Goal: Find specific page/section: Find specific page/section

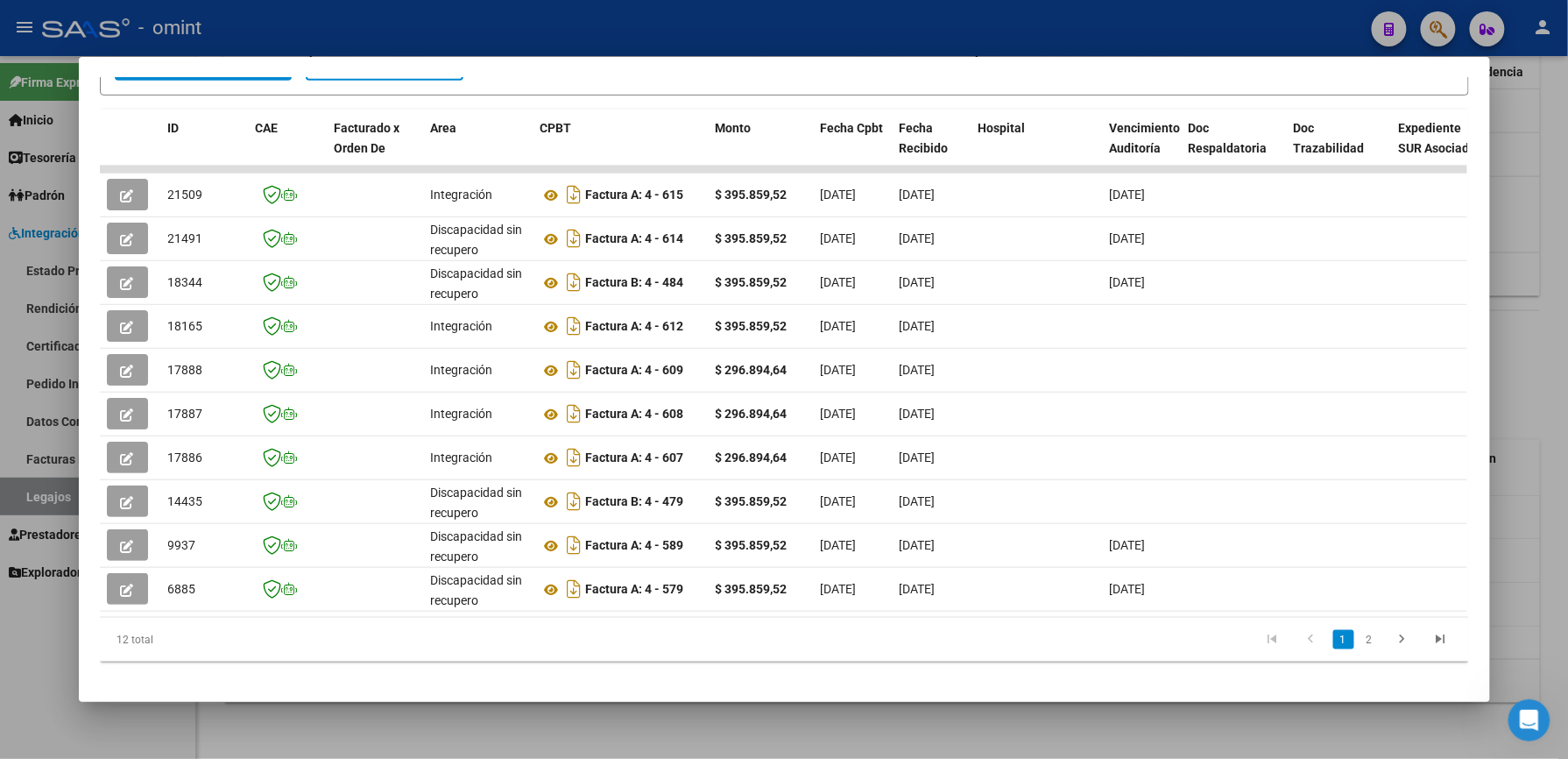
click at [1533, 429] on div at bounding box center [784, 379] width 1568 height 759
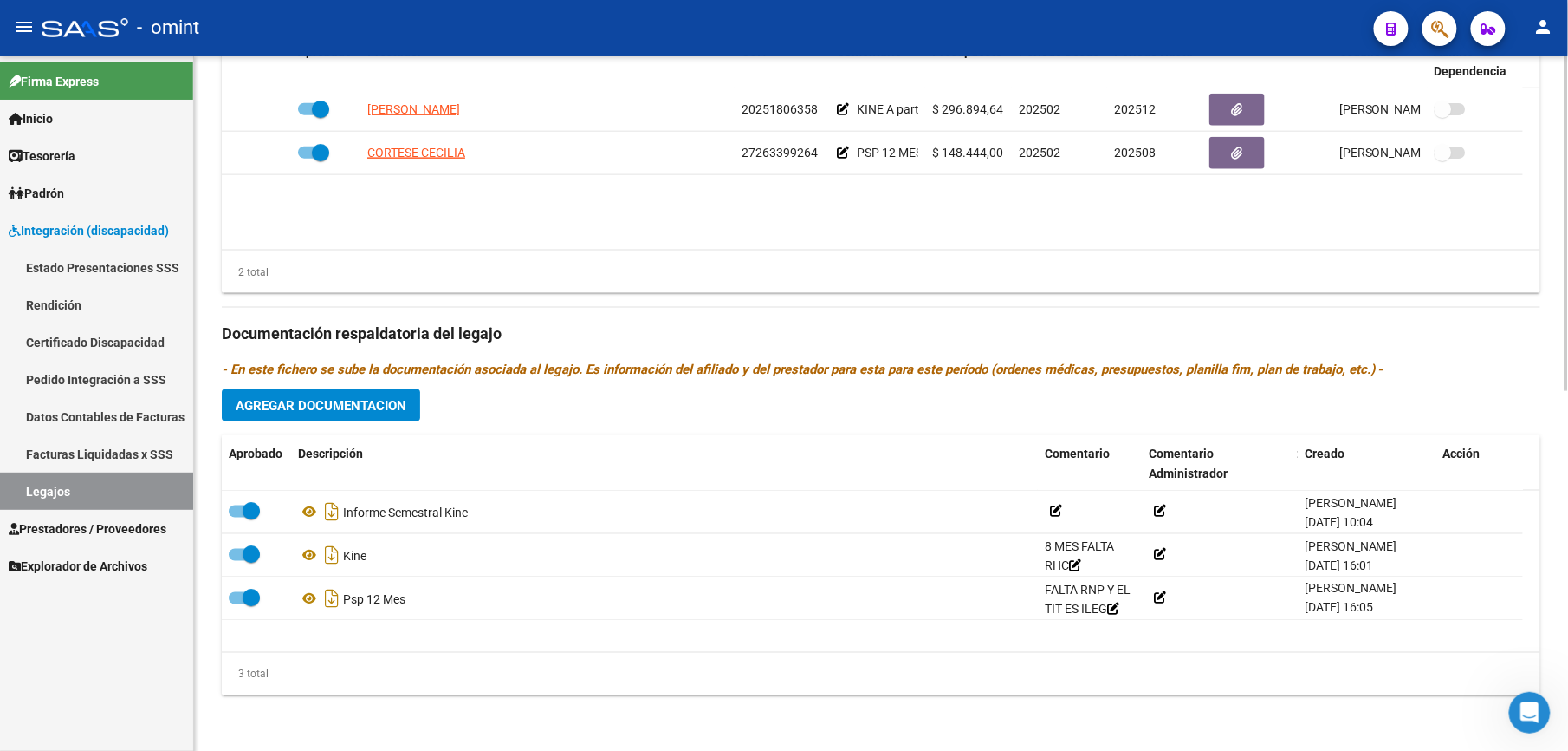
scroll to position [743, 0]
click at [36, 490] on link "Legajos" at bounding box center [96, 491] width 194 height 37
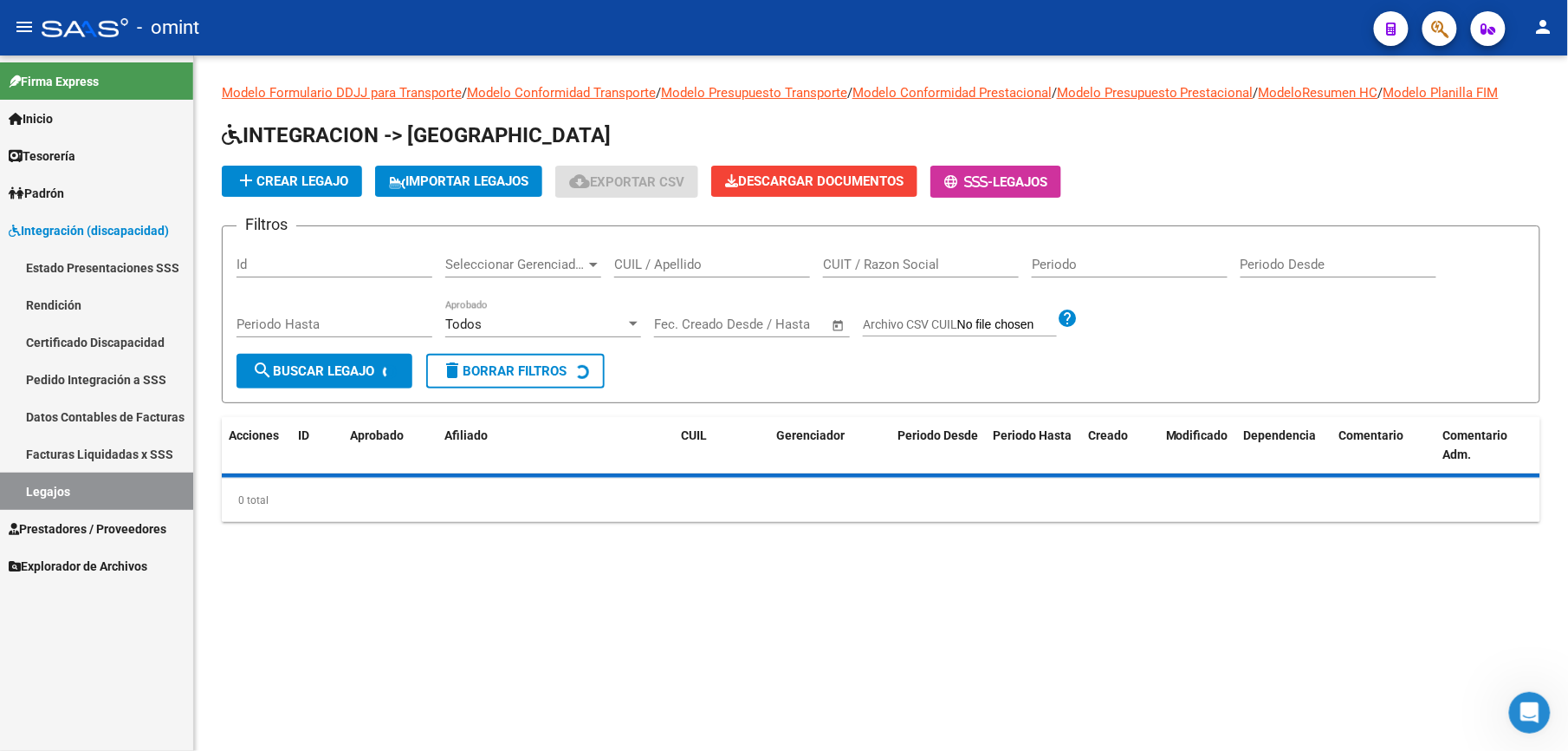
click at [695, 257] on input "CUIL / Apellido" at bounding box center [712, 265] width 196 height 16
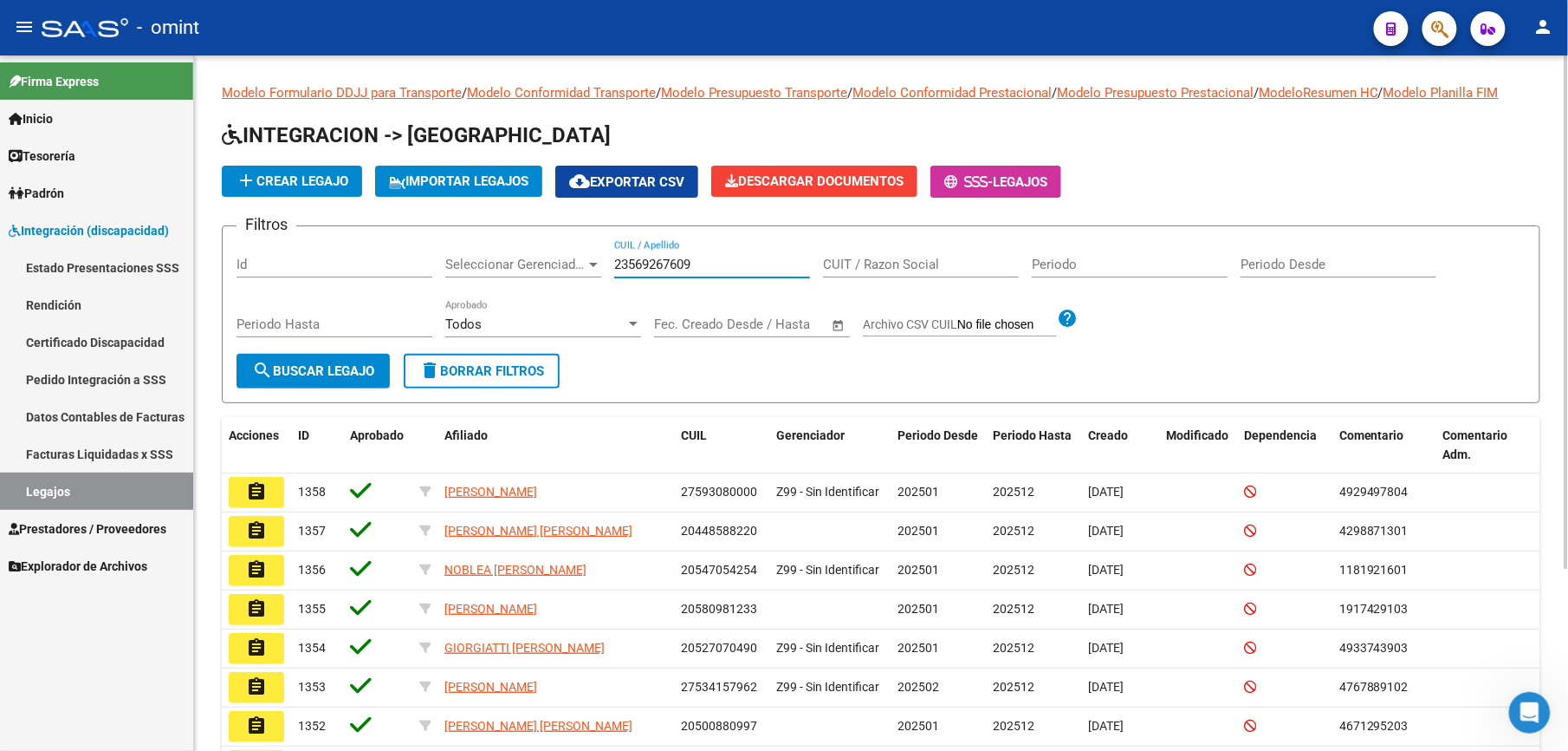
type input "23569267609"
click at [303, 374] on span "search Buscar Legajo" at bounding box center [313, 371] width 122 height 16
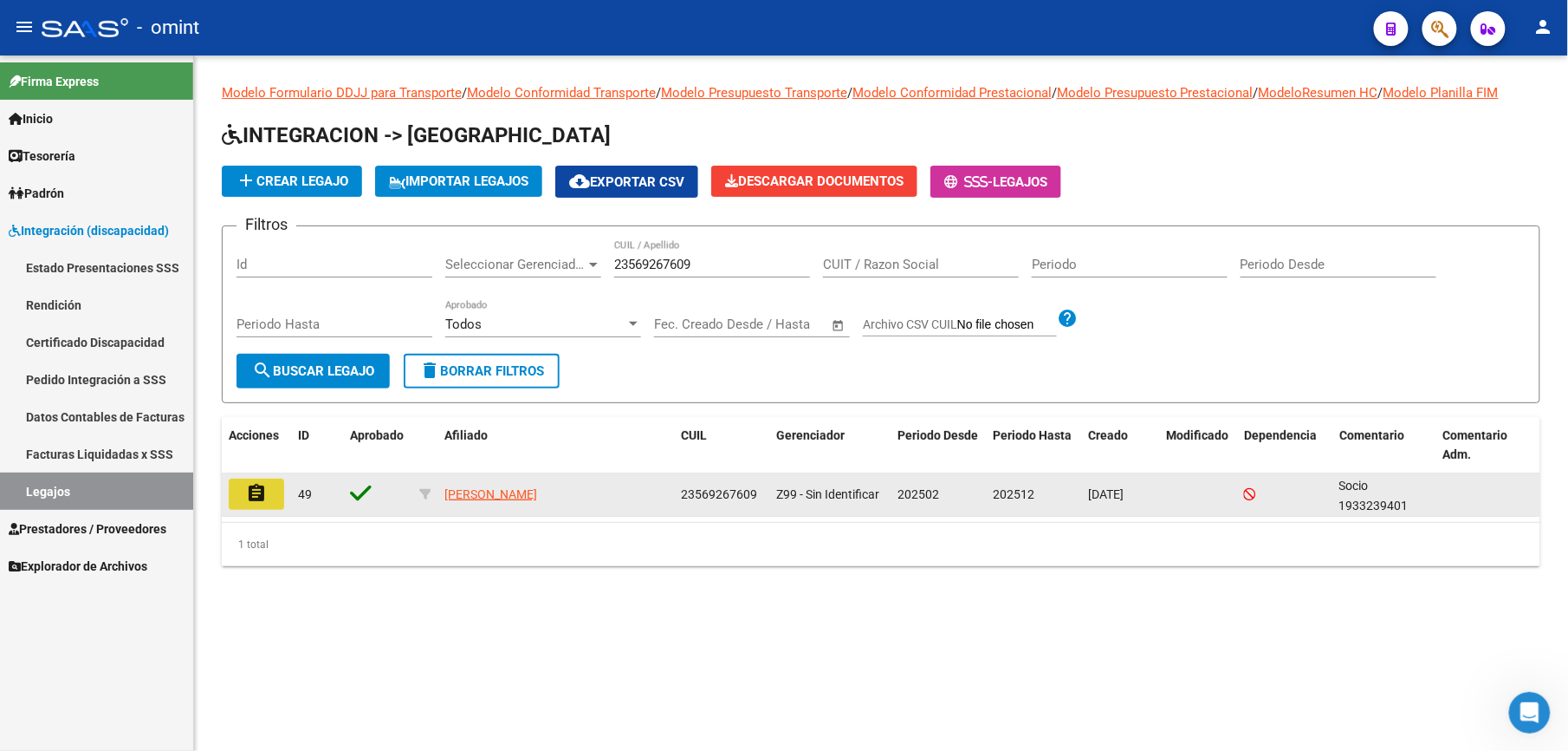
click at [266, 491] on mat-icon "assignment" at bounding box center [257, 493] width 21 height 21
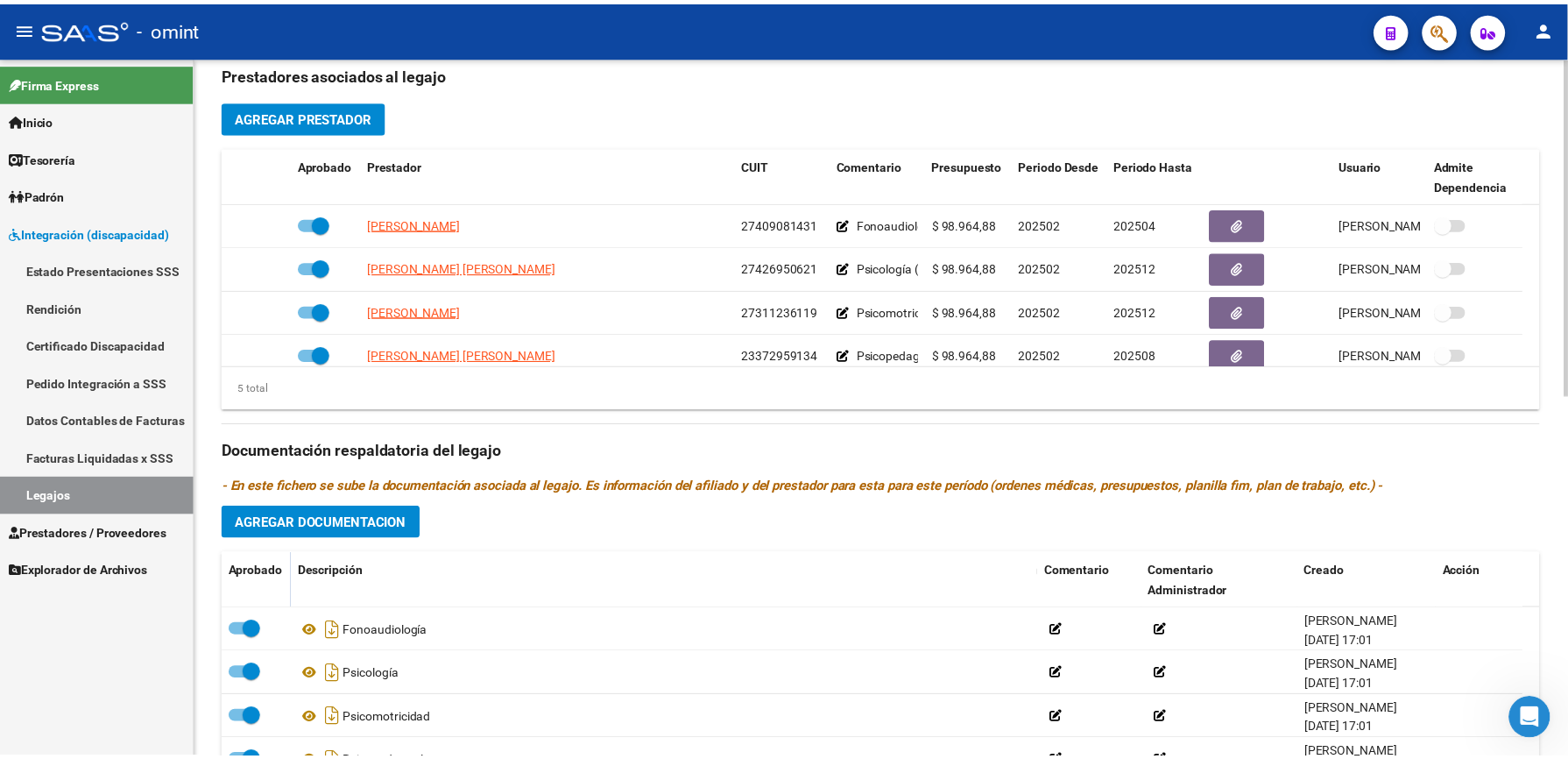
scroll to position [61, 0]
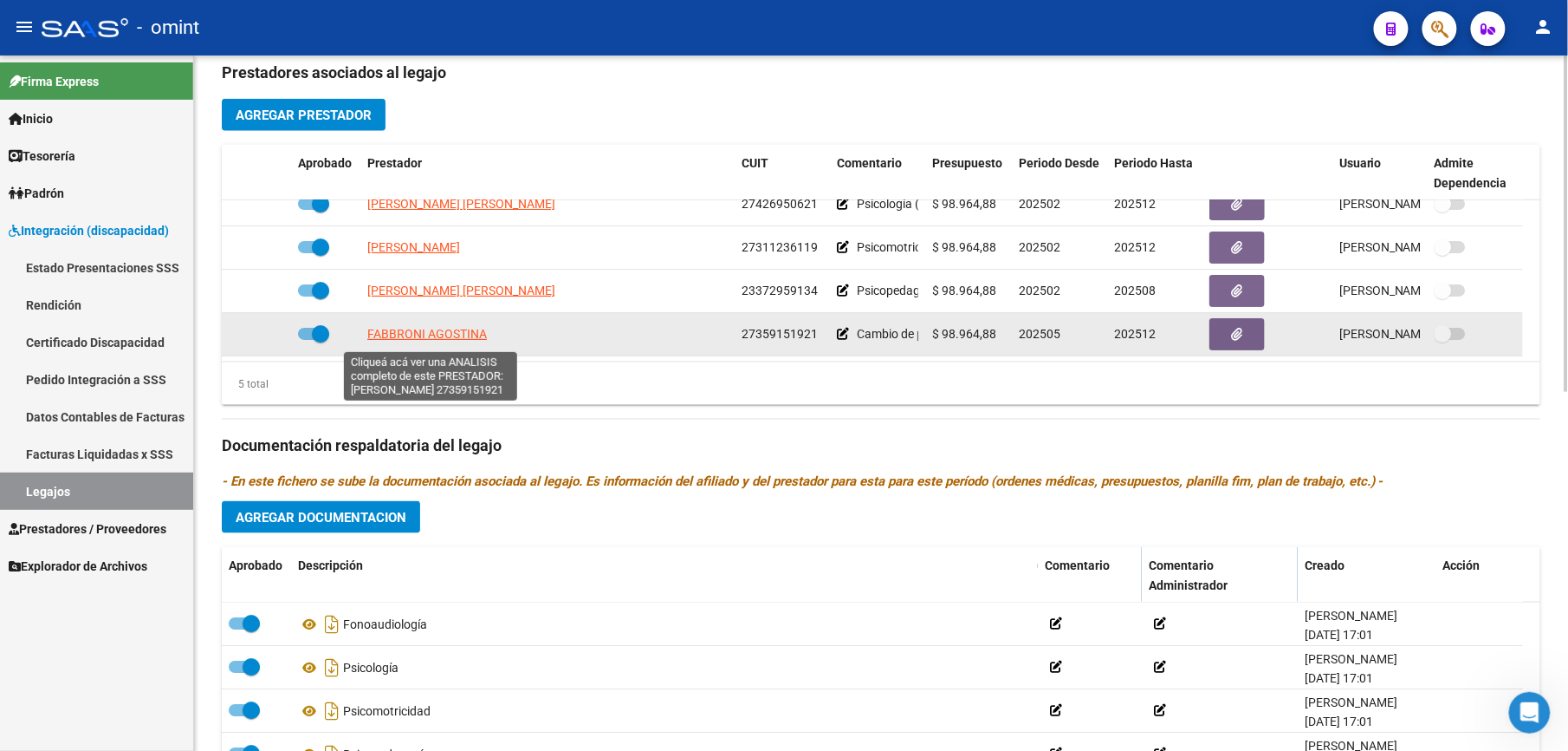
click at [416, 333] on span "FABBRONI AGOSTINA" at bounding box center [427, 333] width 120 height 14
type textarea "27359151921"
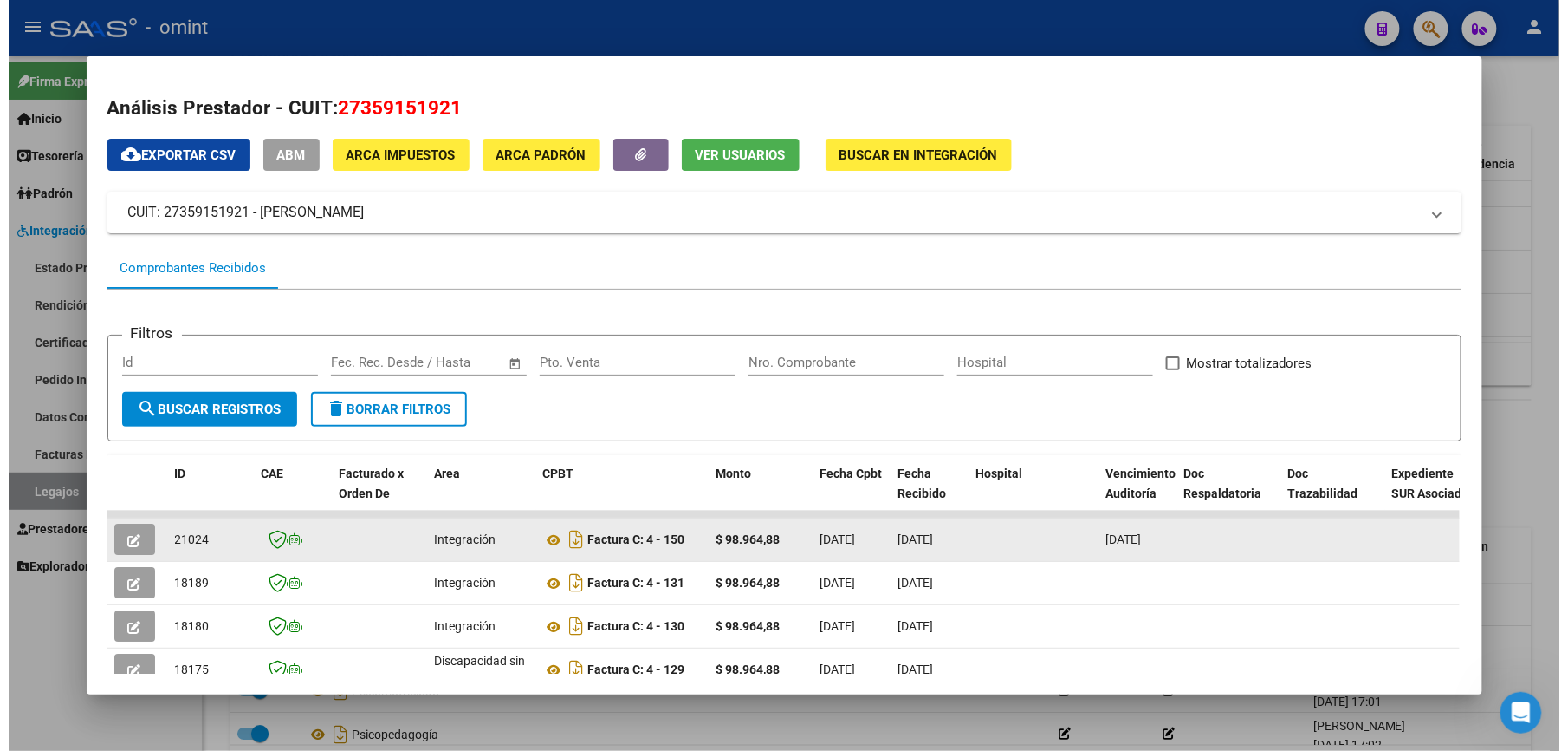
scroll to position [119, 0]
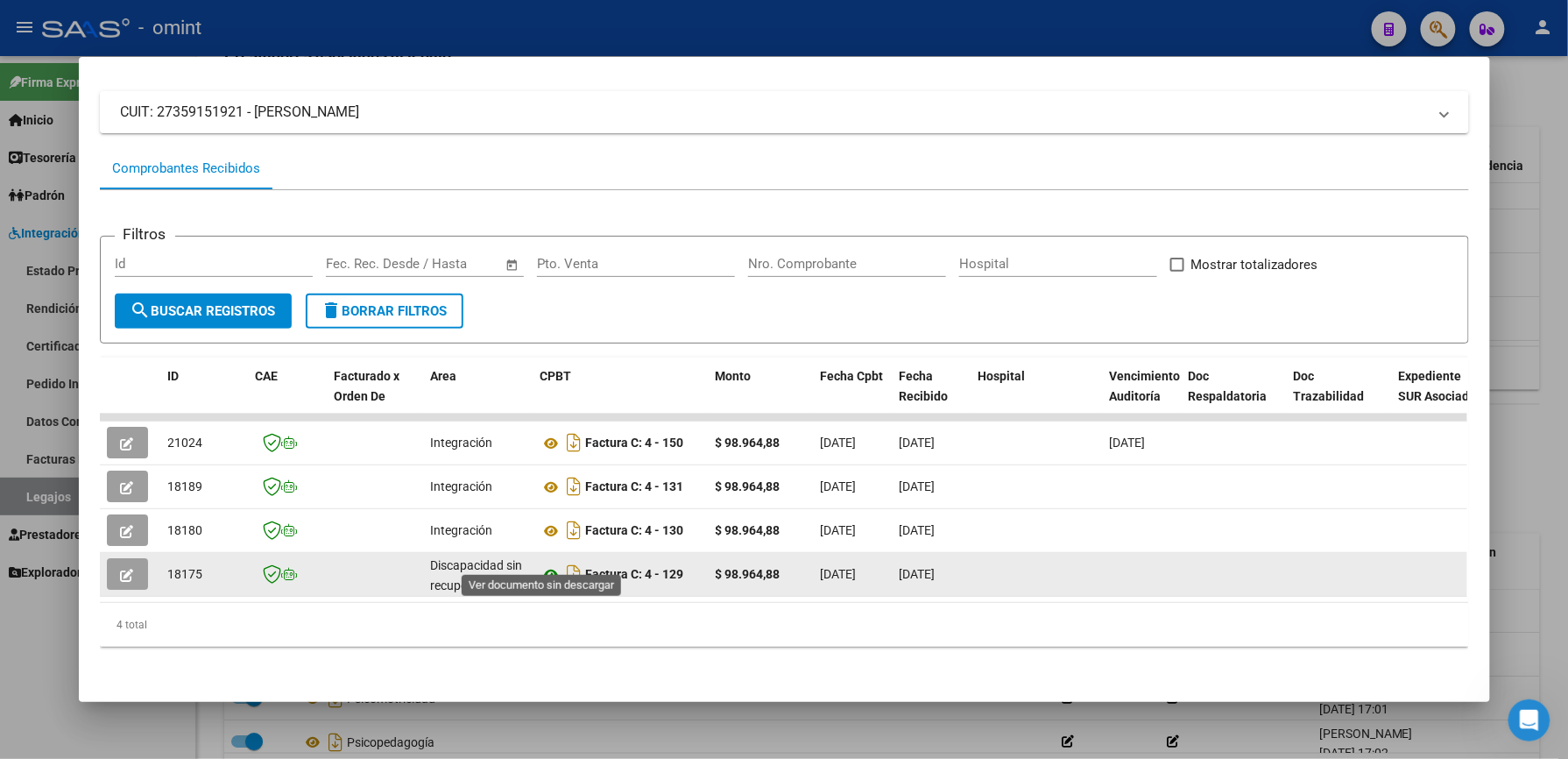
click at [548, 564] on icon at bounding box center [552, 575] width 23 height 21
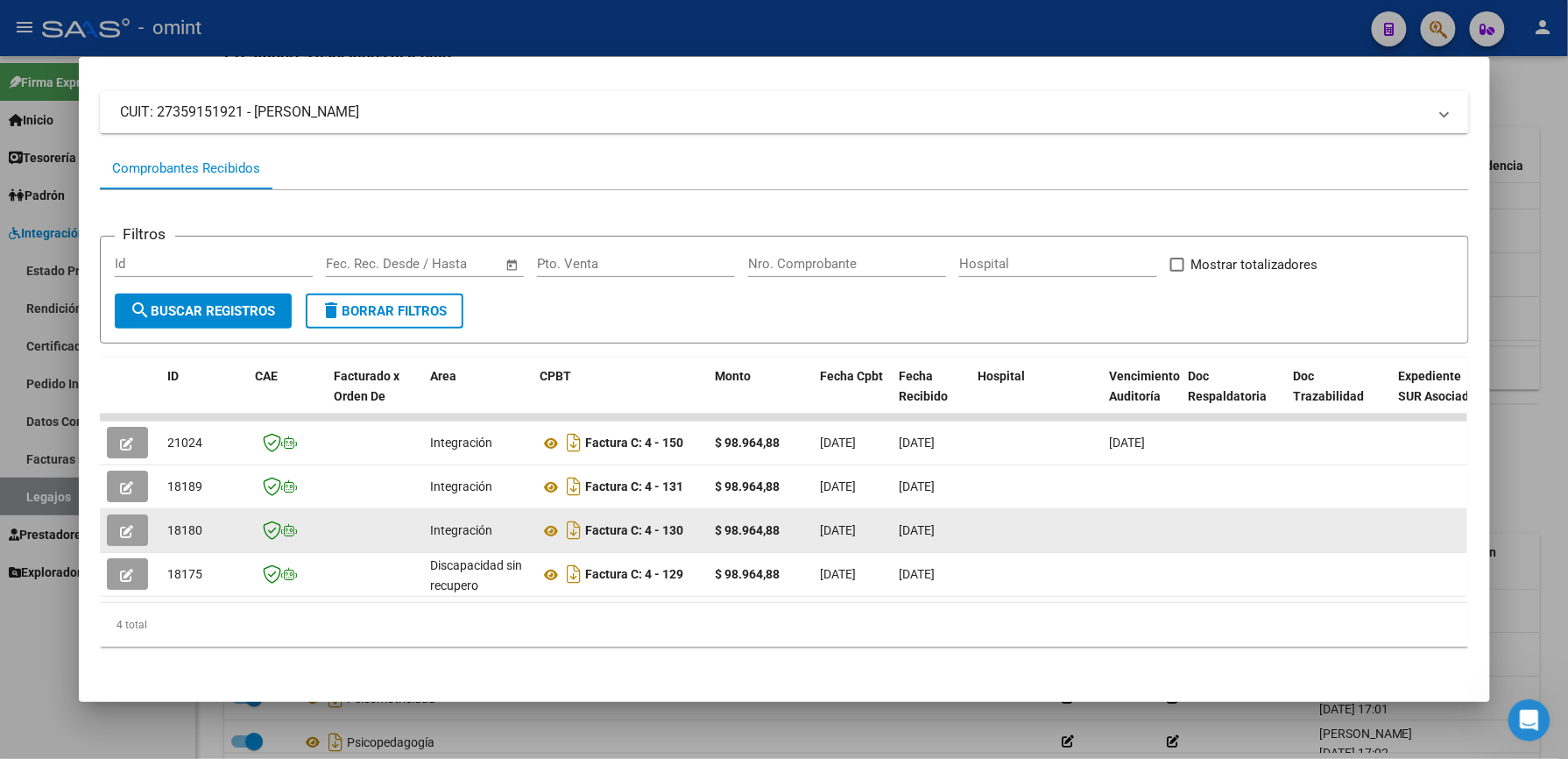
click at [121, 525] on icon "button" at bounding box center [127, 531] width 13 height 13
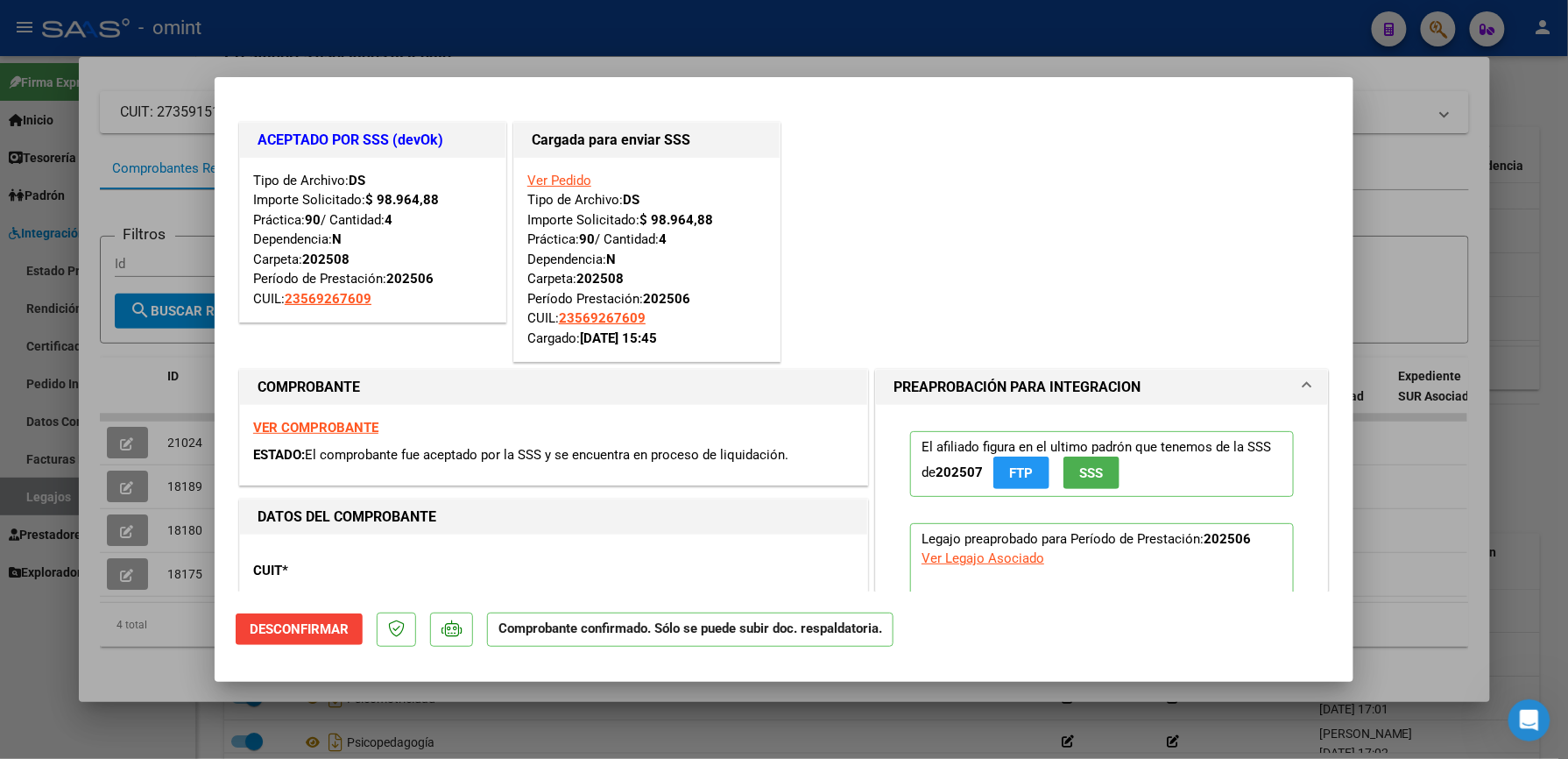
click at [1402, 190] on div at bounding box center [784, 379] width 1568 height 759
type input "$ 0,00"
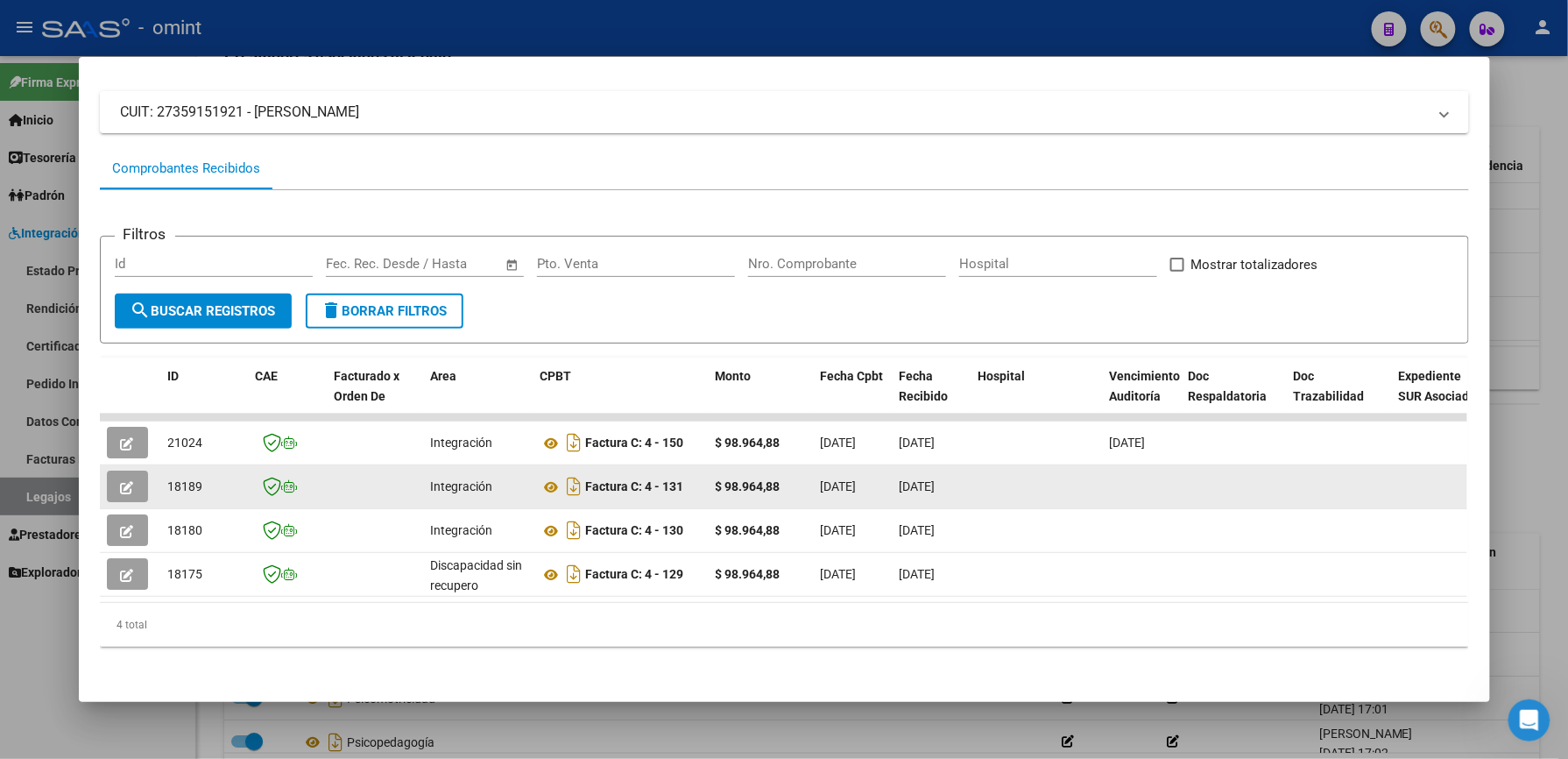
click at [121, 481] on icon "button" at bounding box center [127, 487] width 13 height 13
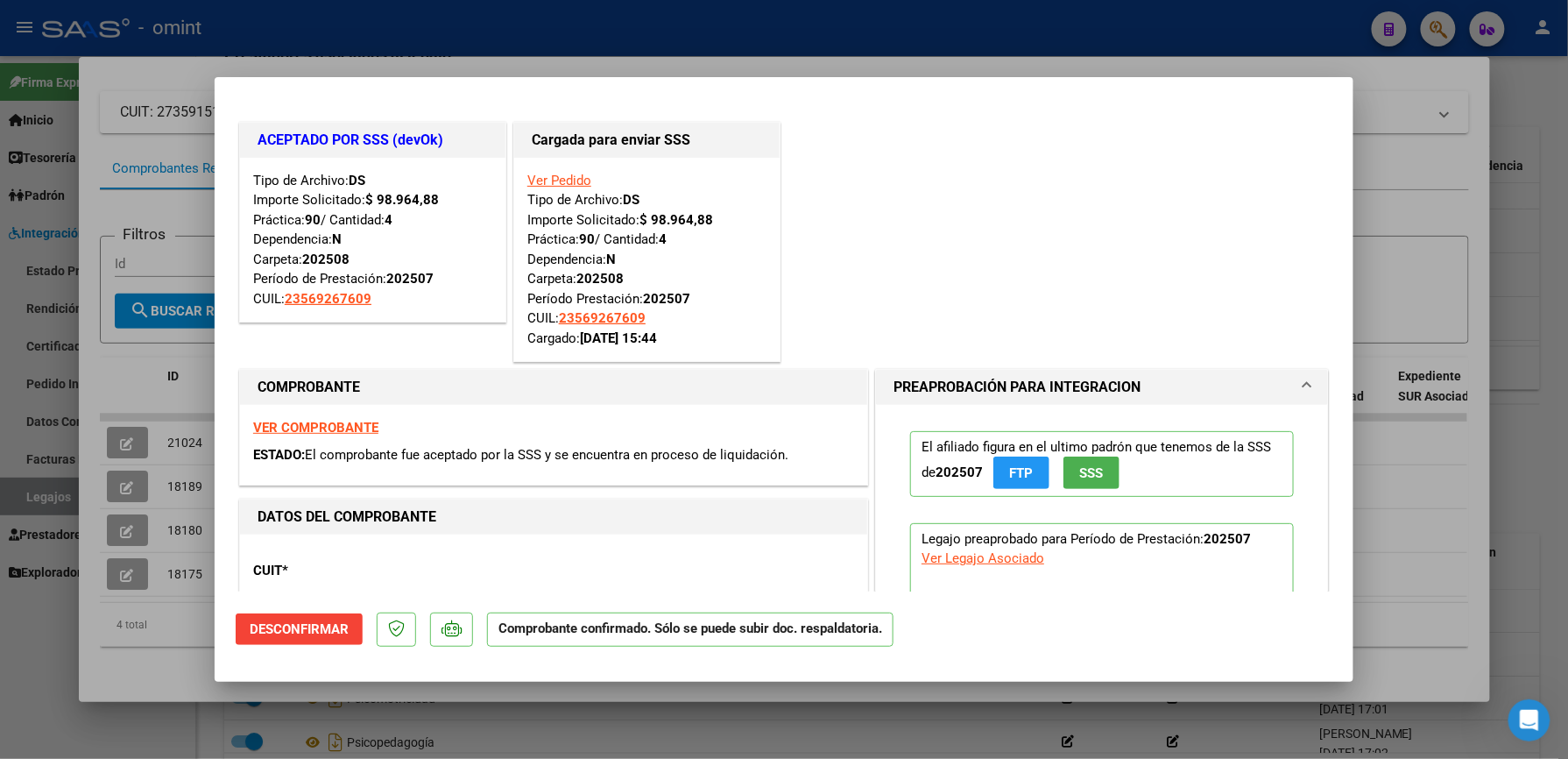
click at [1421, 200] on div at bounding box center [784, 379] width 1568 height 759
type input "$ 0,00"
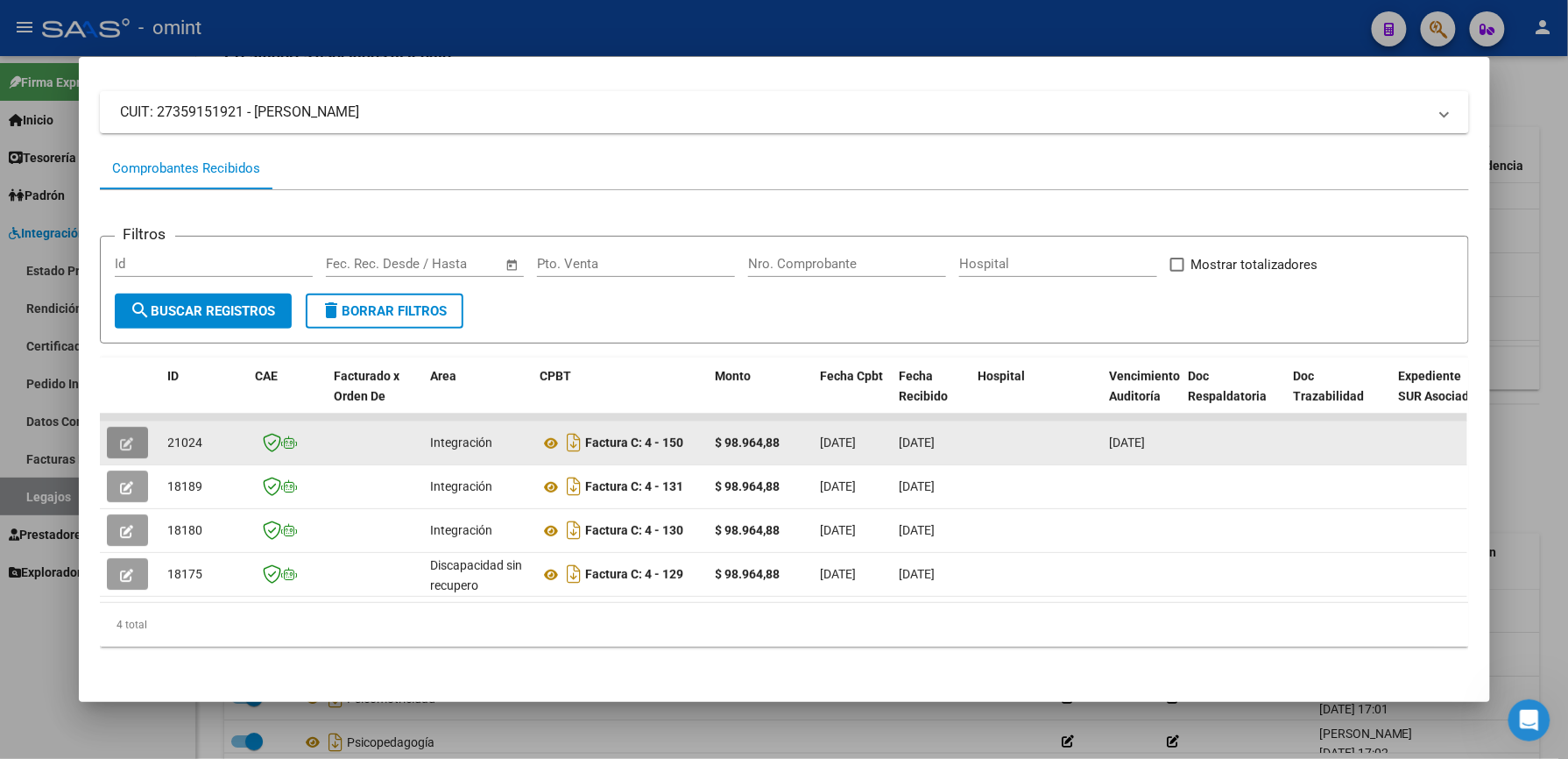
click at [107, 426] on button "button" at bounding box center [127, 442] width 41 height 32
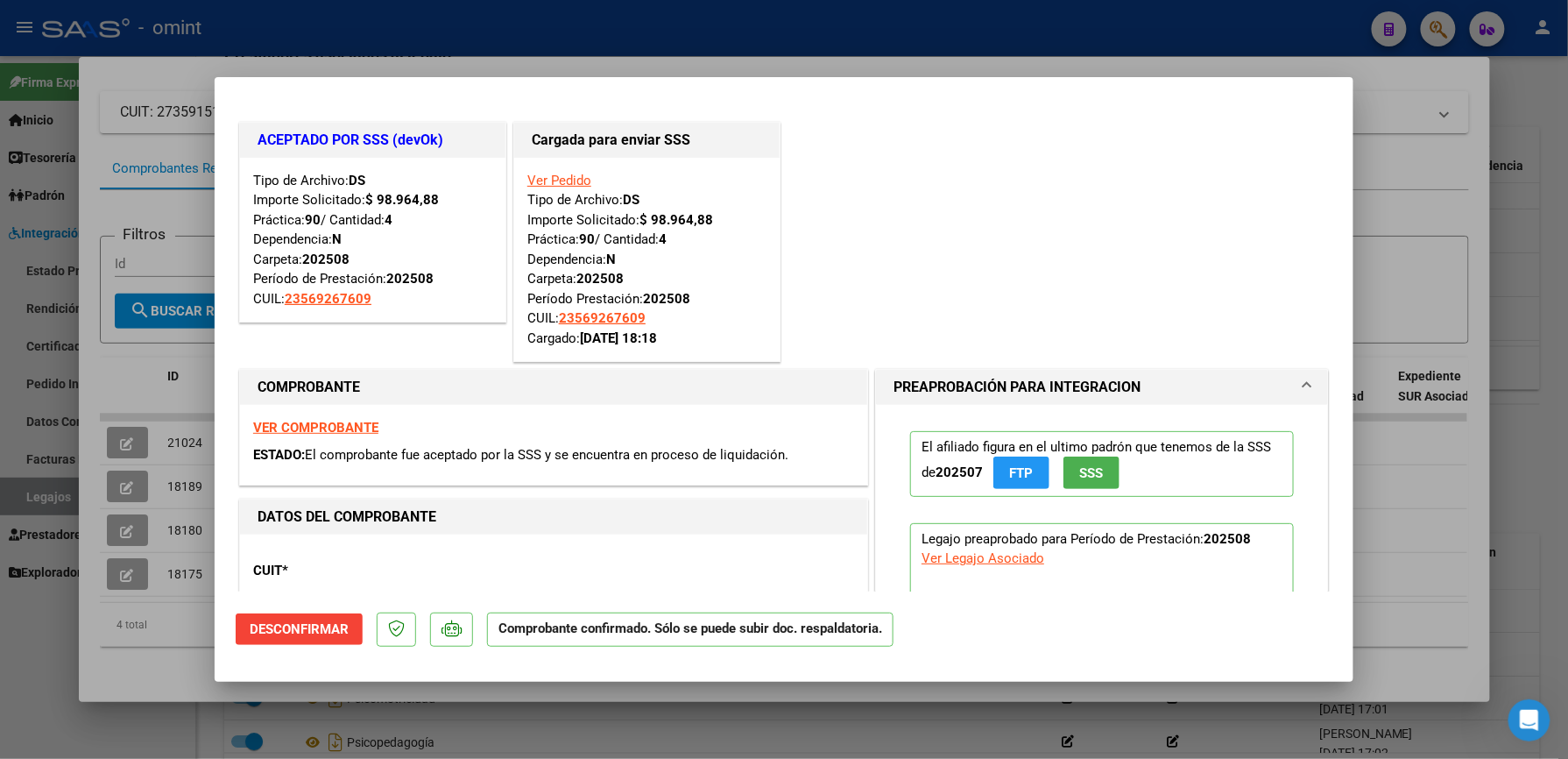
click at [1411, 211] on div at bounding box center [784, 379] width 1568 height 759
type input "$ 0,00"
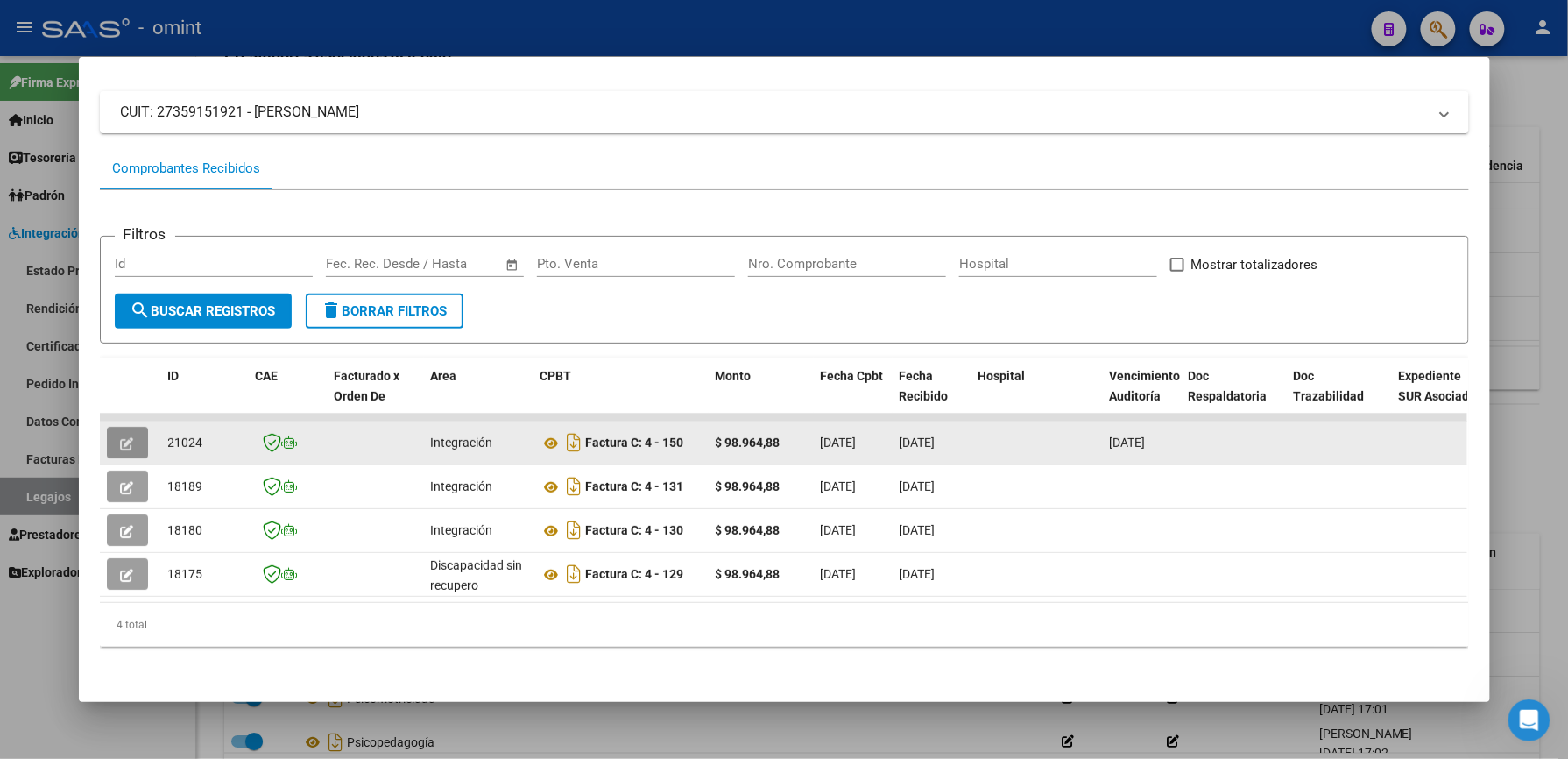
click at [121, 437] on icon "button" at bounding box center [127, 443] width 13 height 13
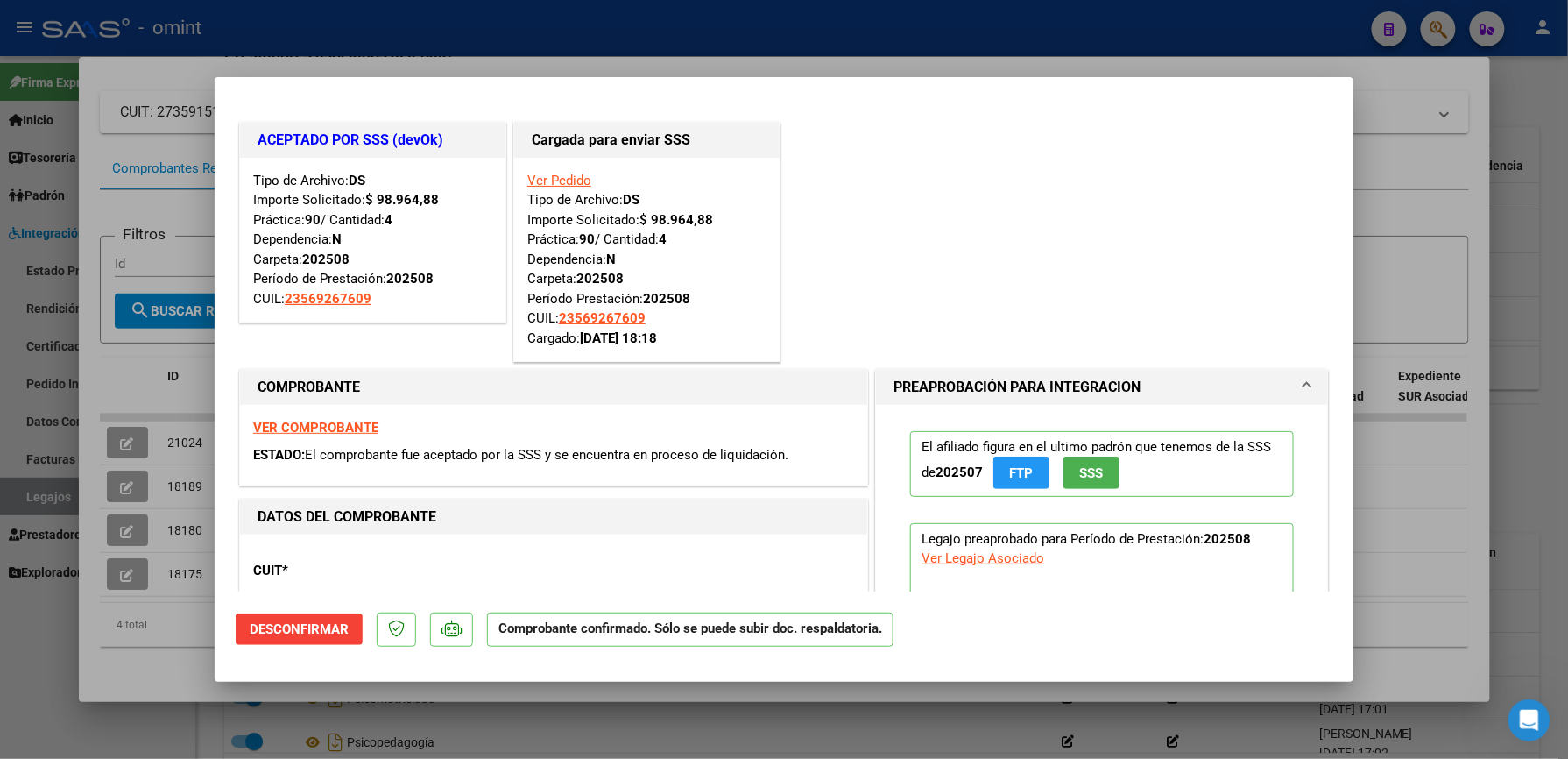
click at [1439, 216] on div at bounding box center [784, 379] width 1568 height 759
type input "$ 0,00"
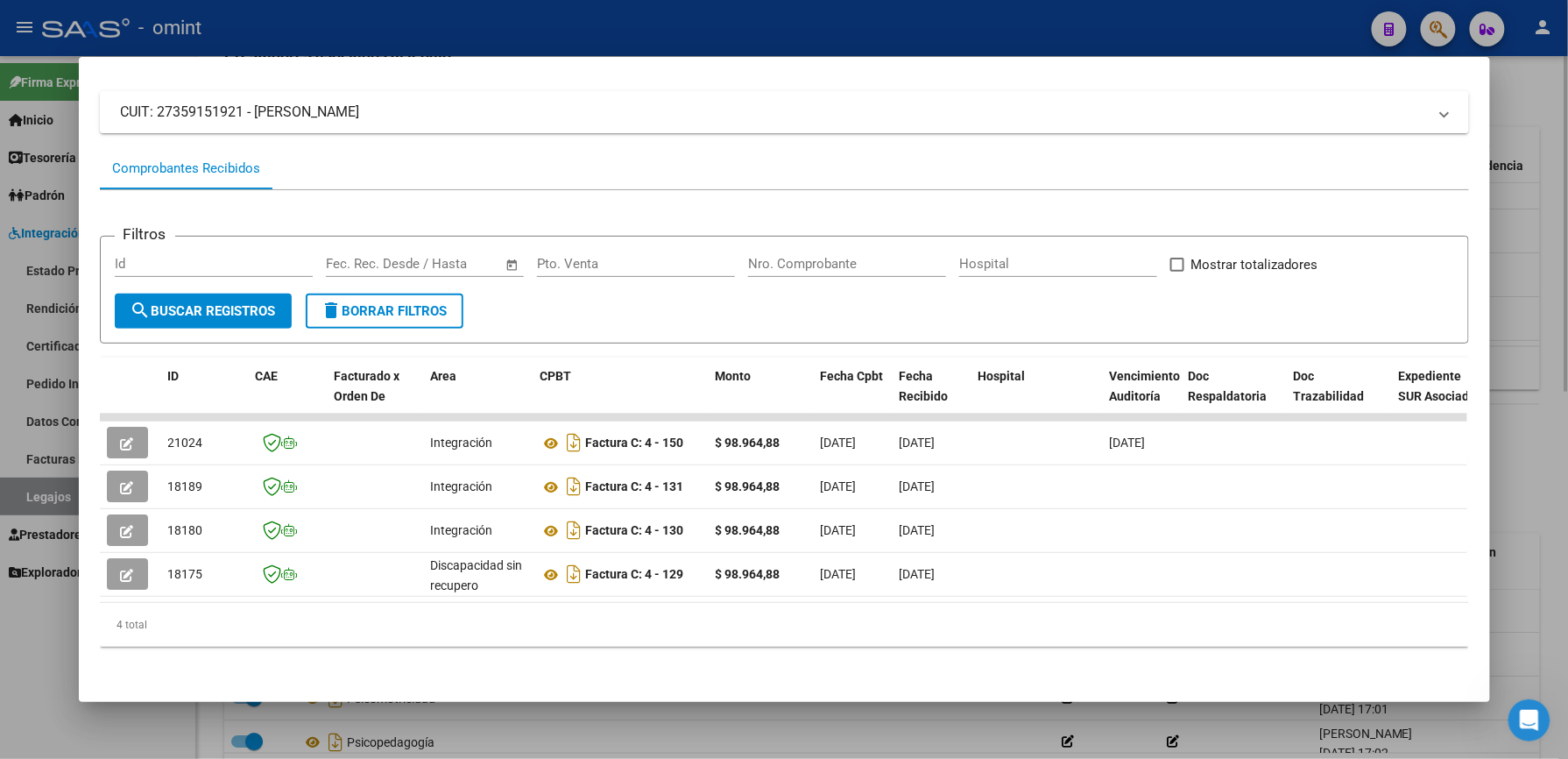
click at [1521, 476] on div at bounding box center [784, 379] width 1568 height 759
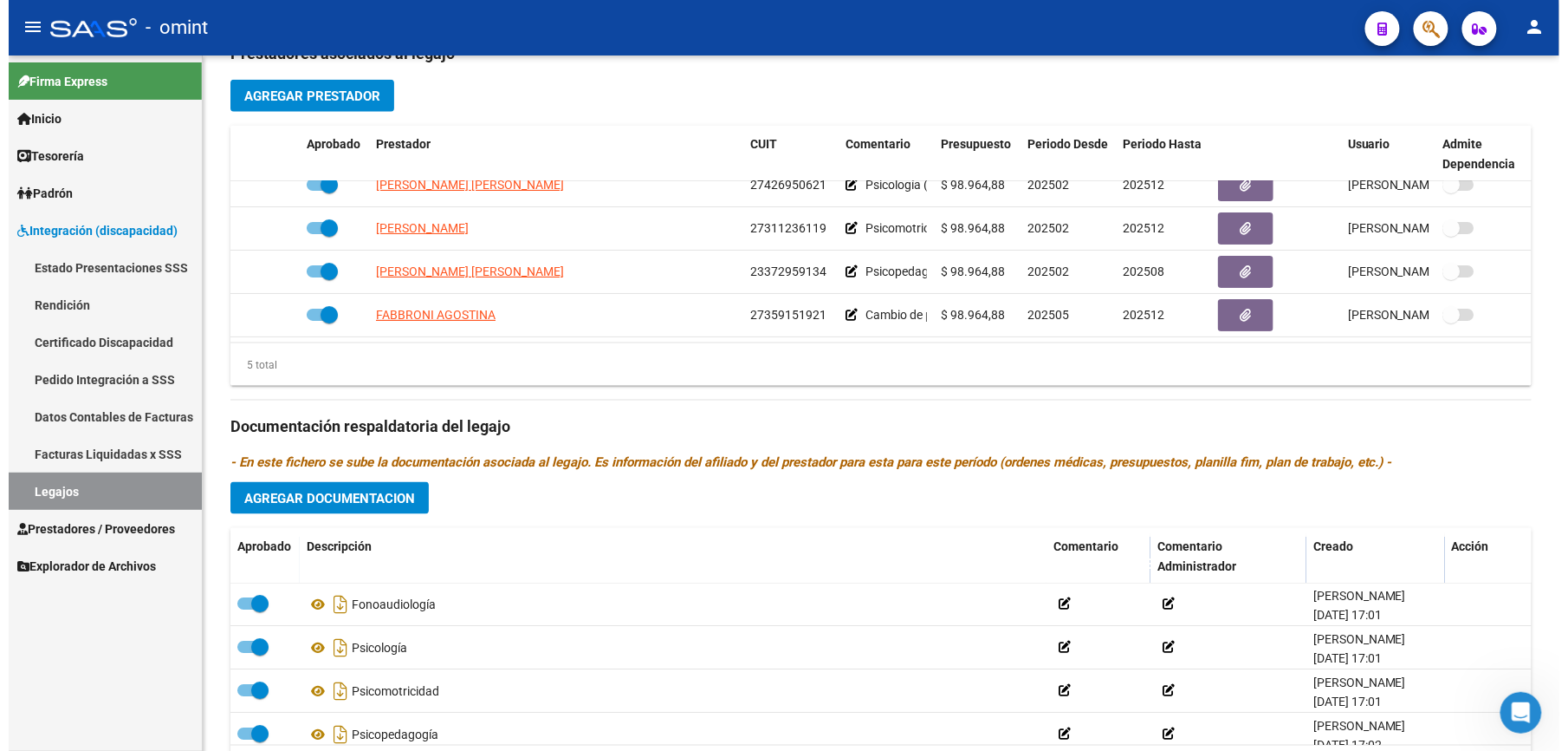
scroll to position [628, 0]
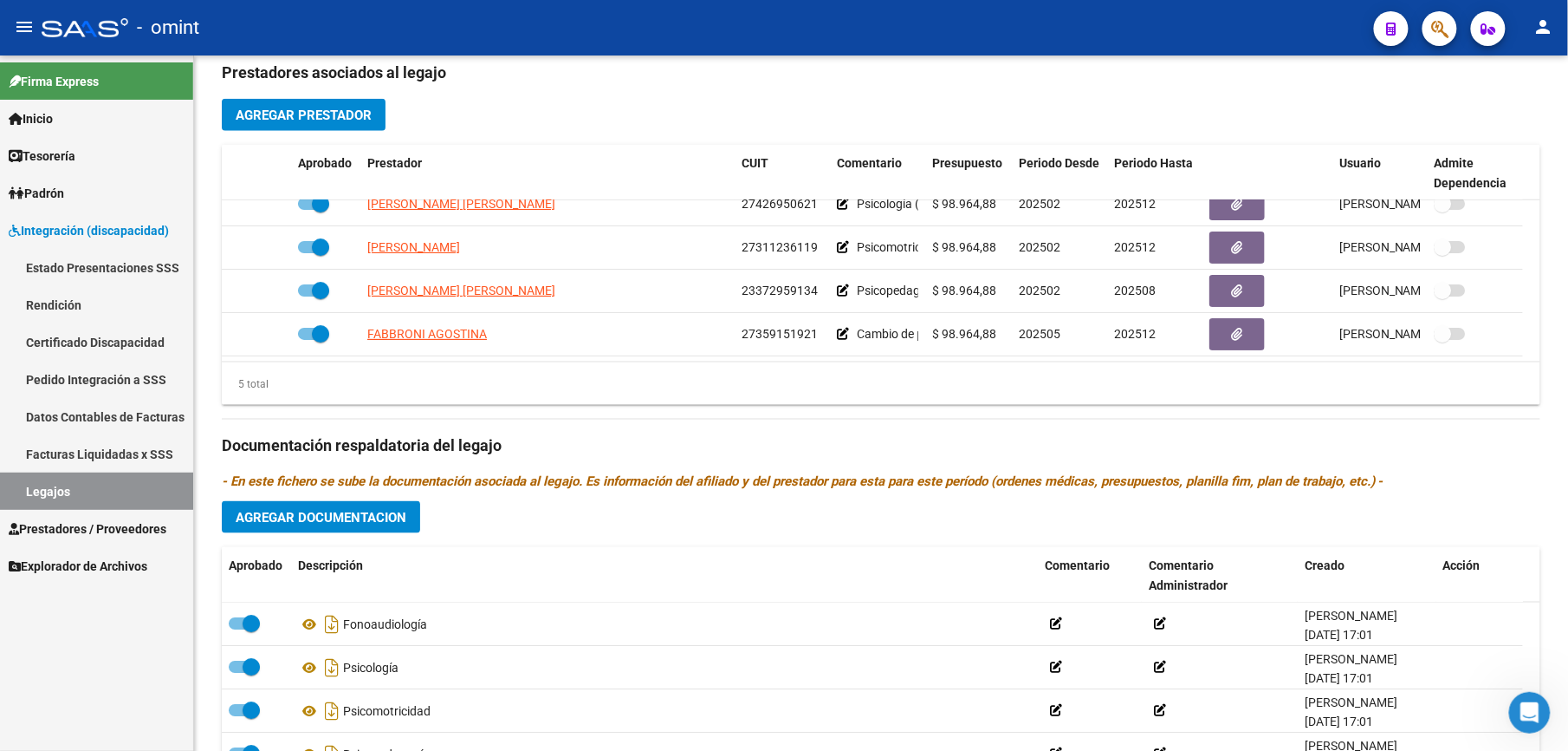
click at [47, 479] on link "Legajos" at bounding box center [96, 491] width 194 height 37
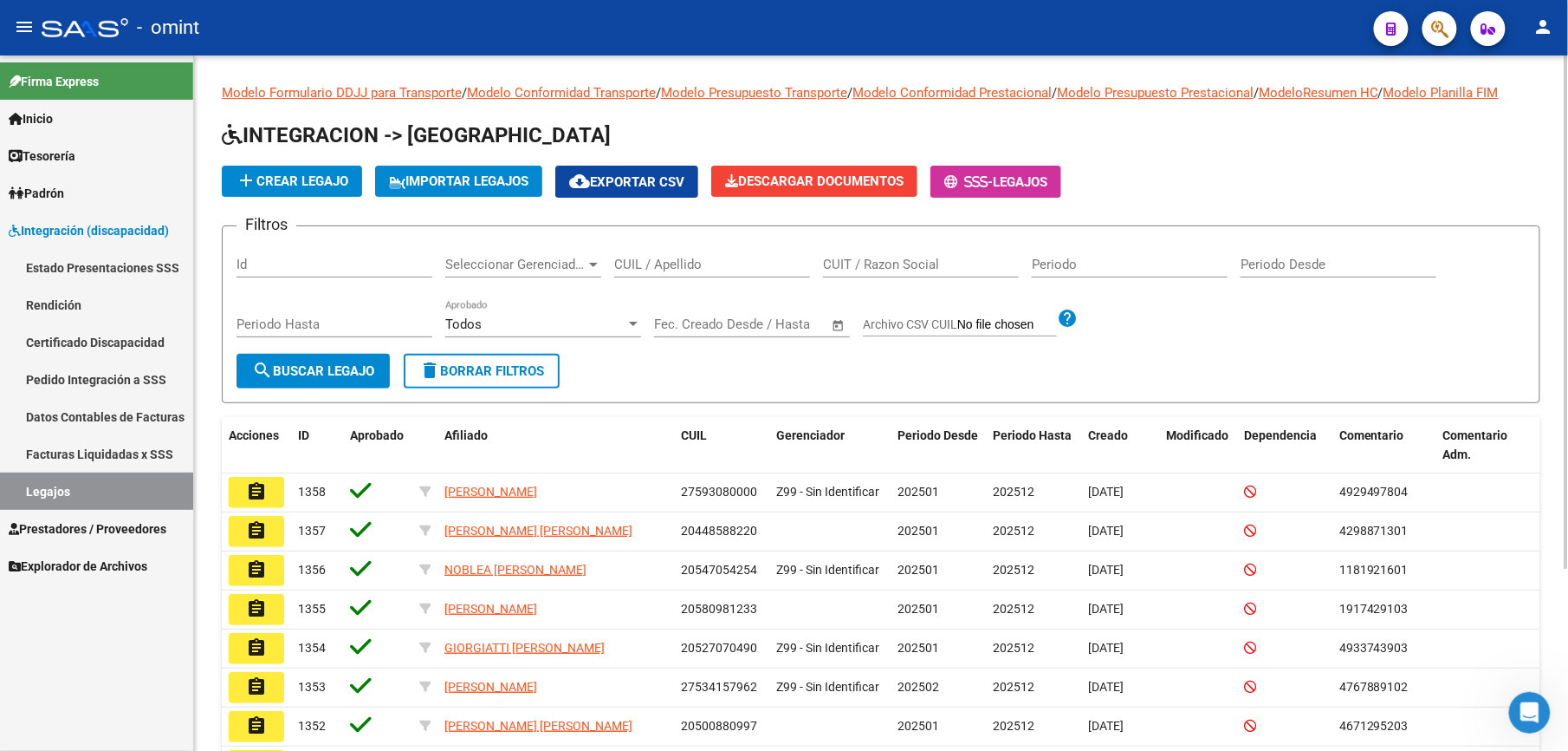
click at [678, 266] on input "CUIL / Apellido" at bounding box center [712, 265] width 196 height 16
type input "20536187147"
click at [318, 364] on span "search Buscar Legajo" at bounding box center [313, 371] width 122 height 16
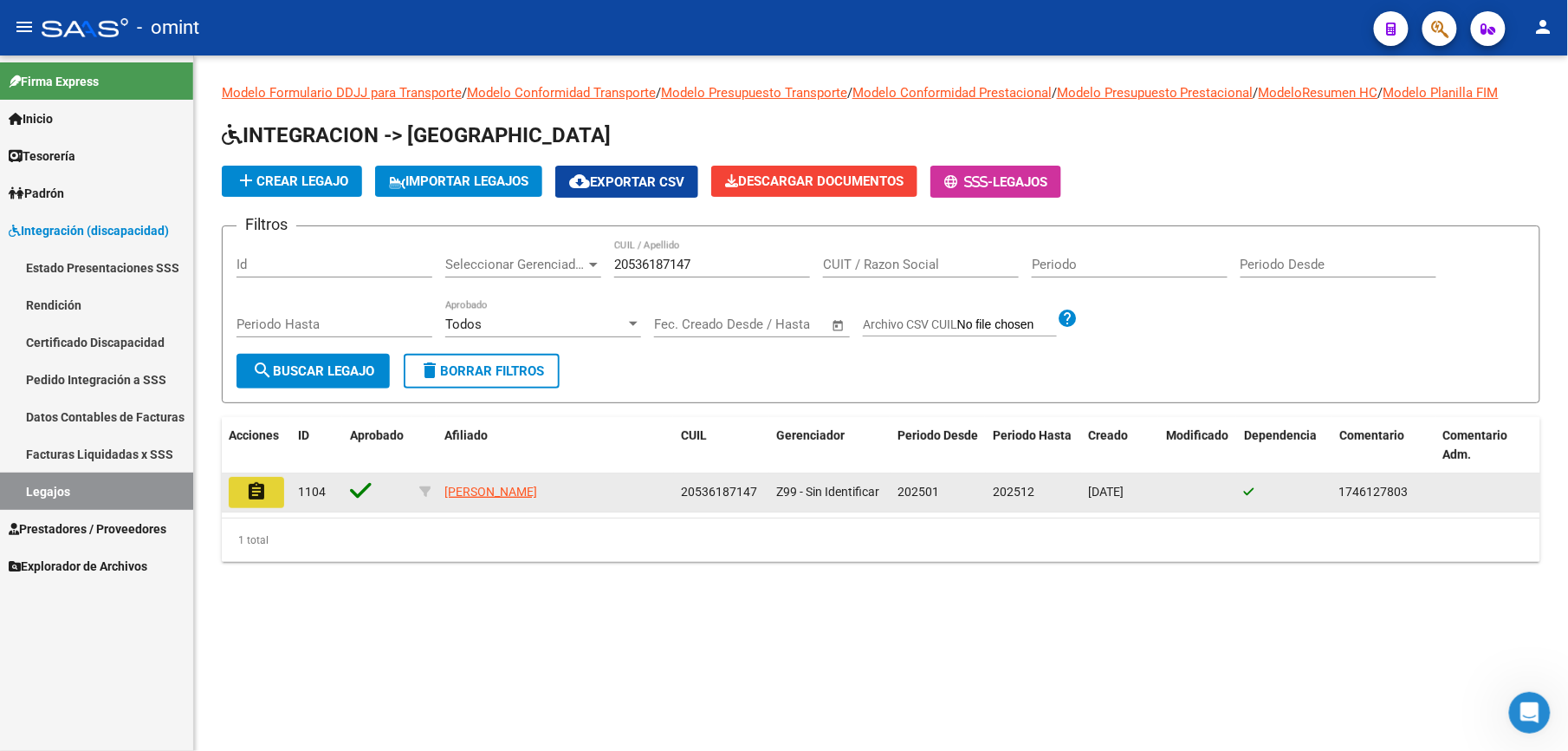
click at [253, 493] on mat-icon "assignment" at bounding box center [257, 491] width 21 height 21
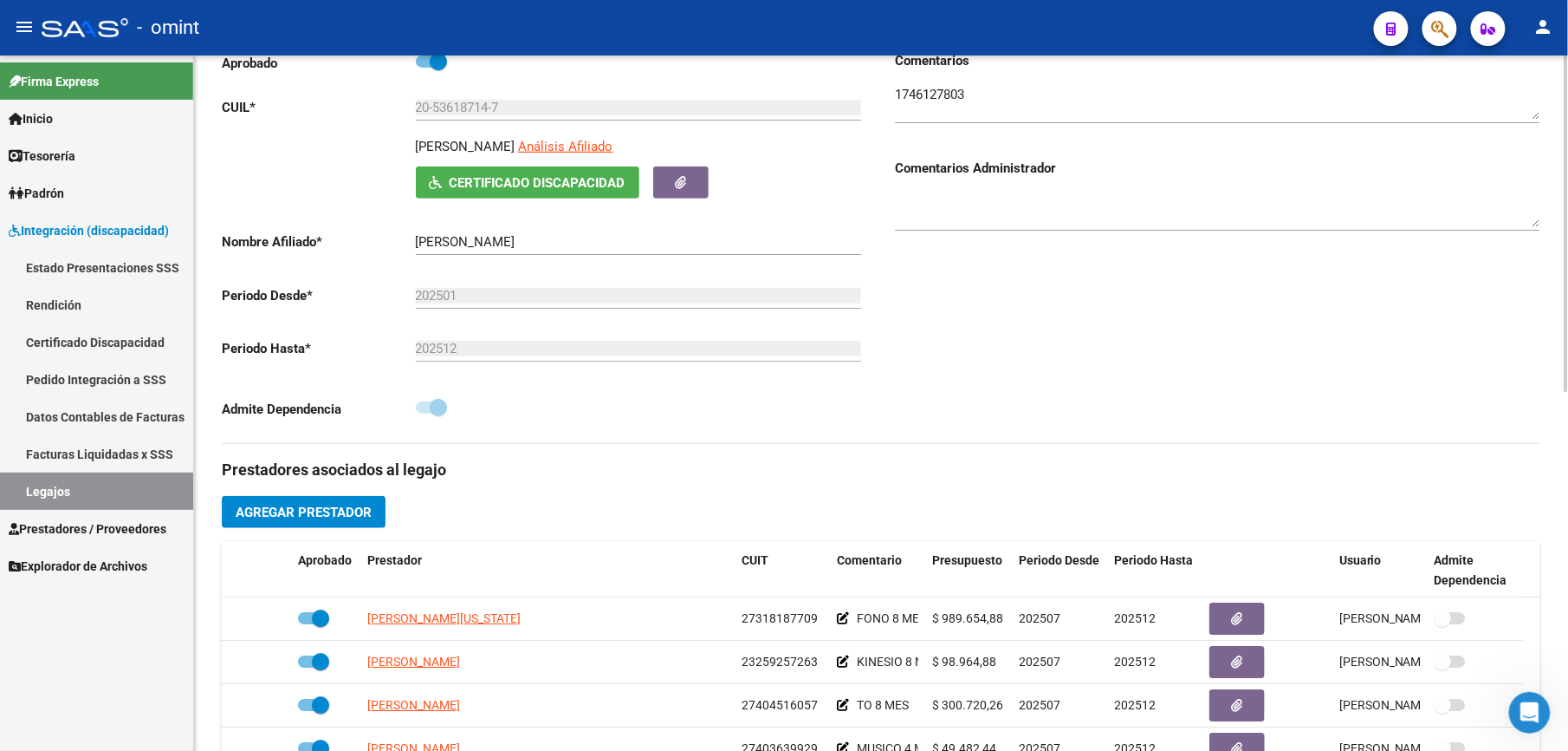
scroll to position [462, 0]
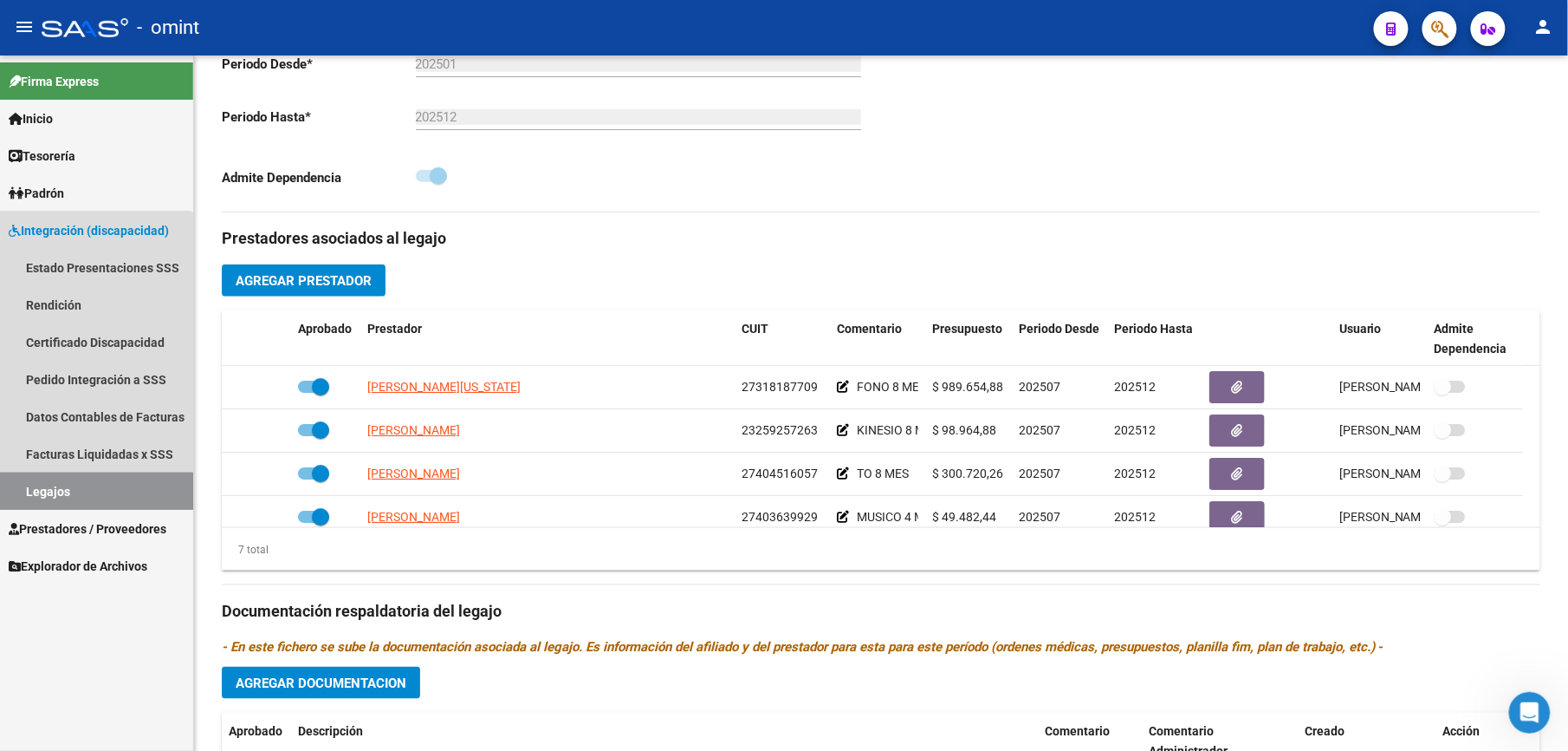
click at [64, 493] on link "Legajos" at bounding box center [96, 491] width 194 height 37
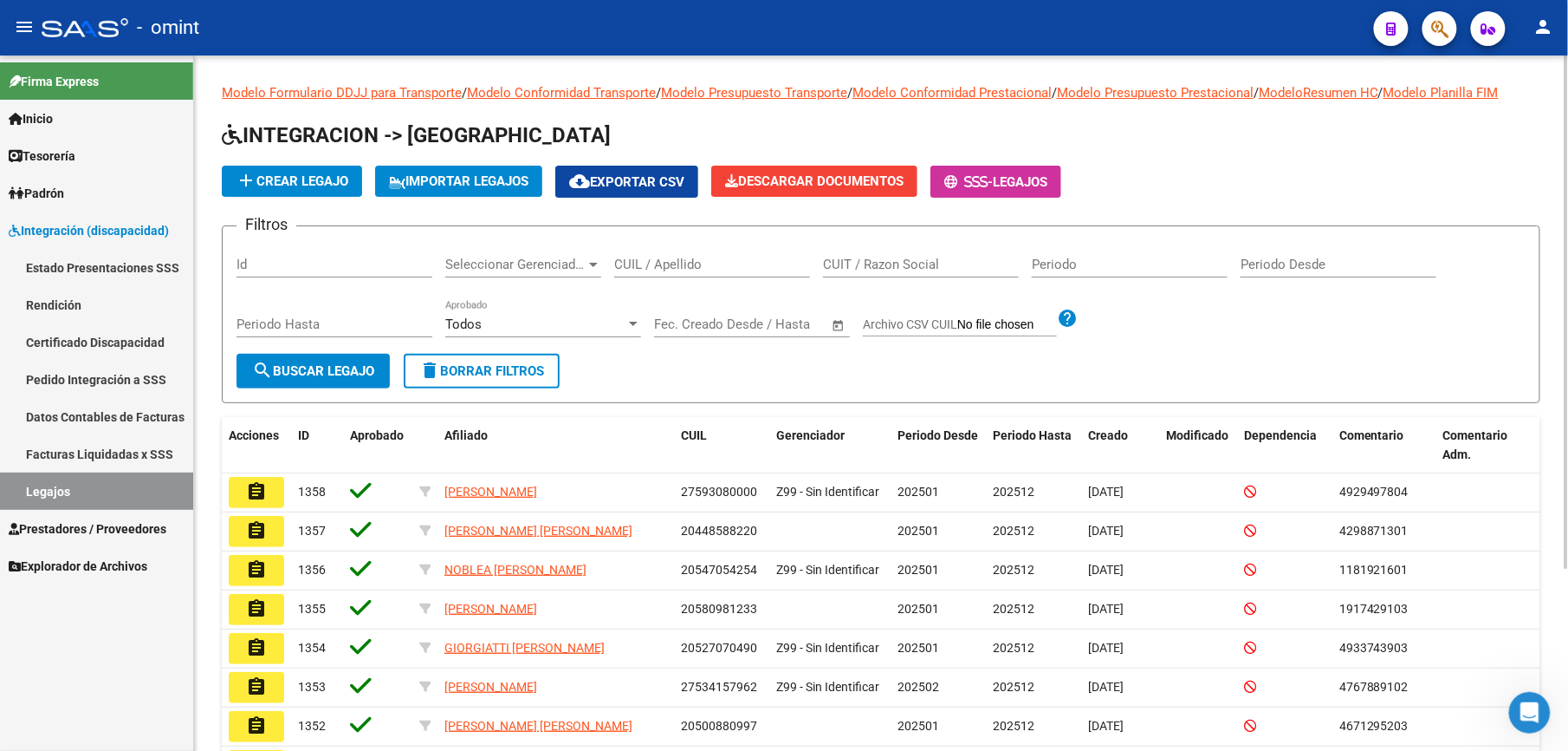
click at [666, 274] on div "CUIL / Apellido" at bounding box center [712, 259] width 196 height 37
click at [666, 266] on input "CUIL / Apellido" at bounding box center [712, 265] width 196 height 16
paste input "27558413633"
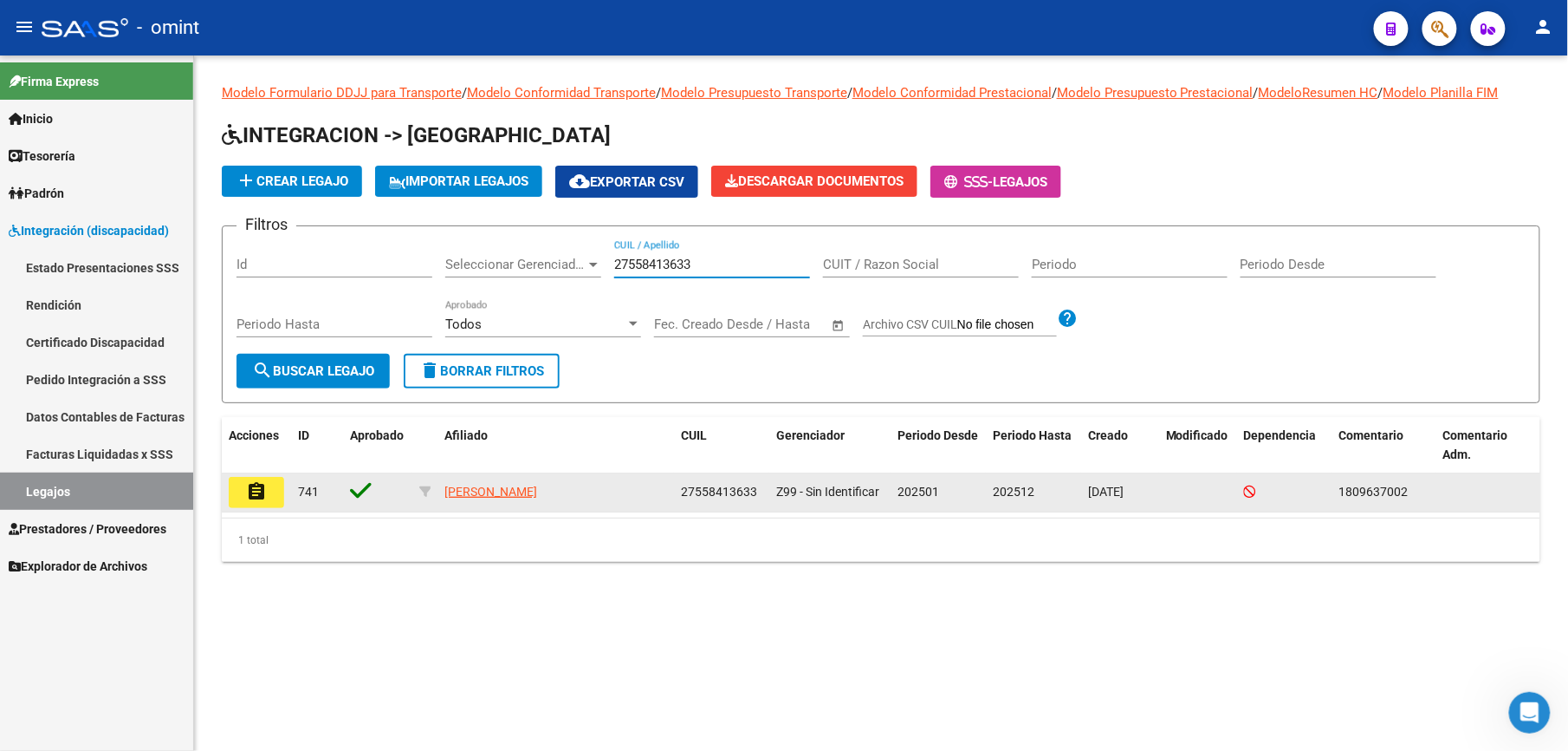
type input "27558413633"
click at [254, 486] on mat-icon "assignment" at bounding box center [257, 491] width 21 height 21
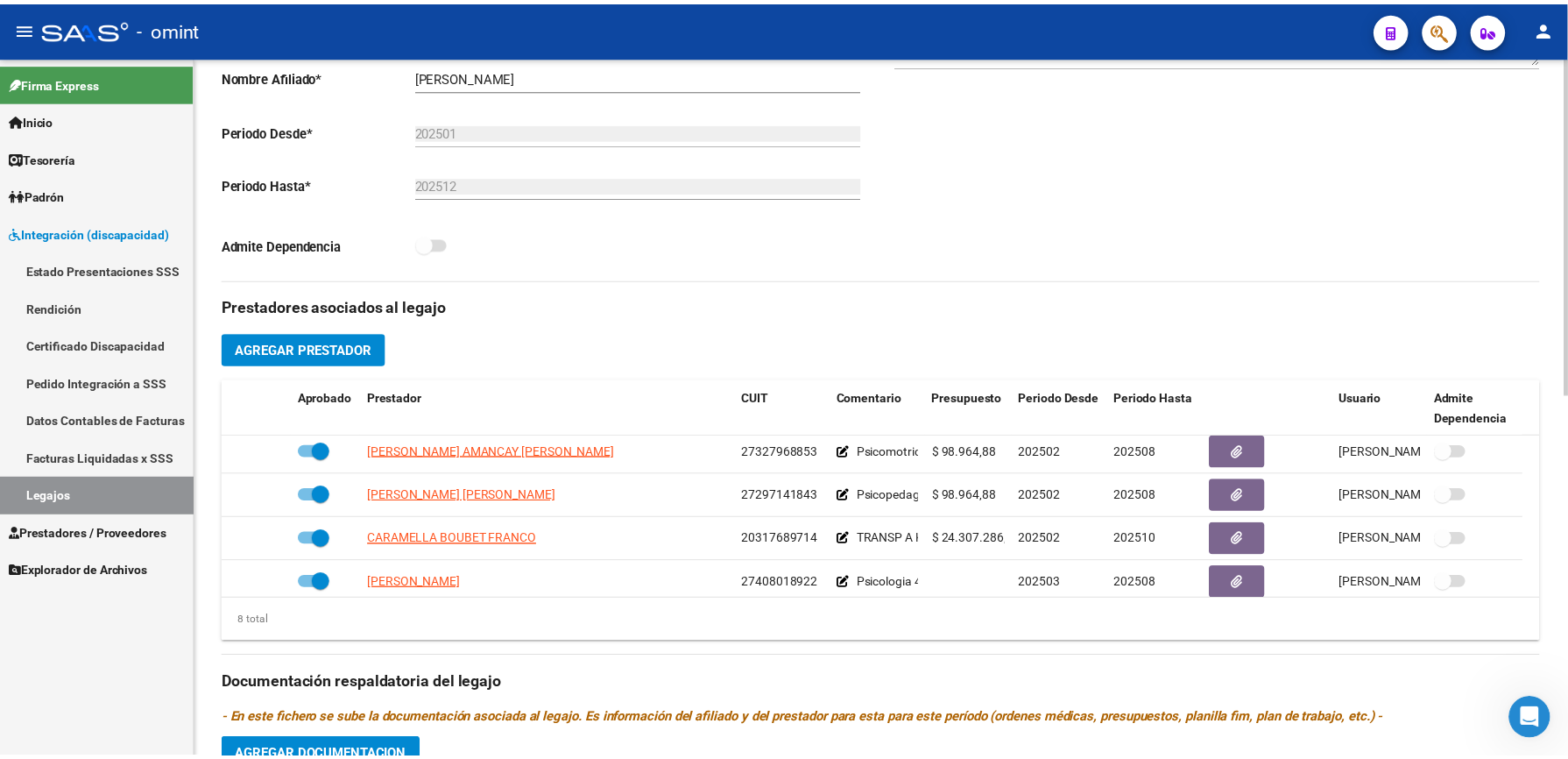
scroll to position [140, 0]
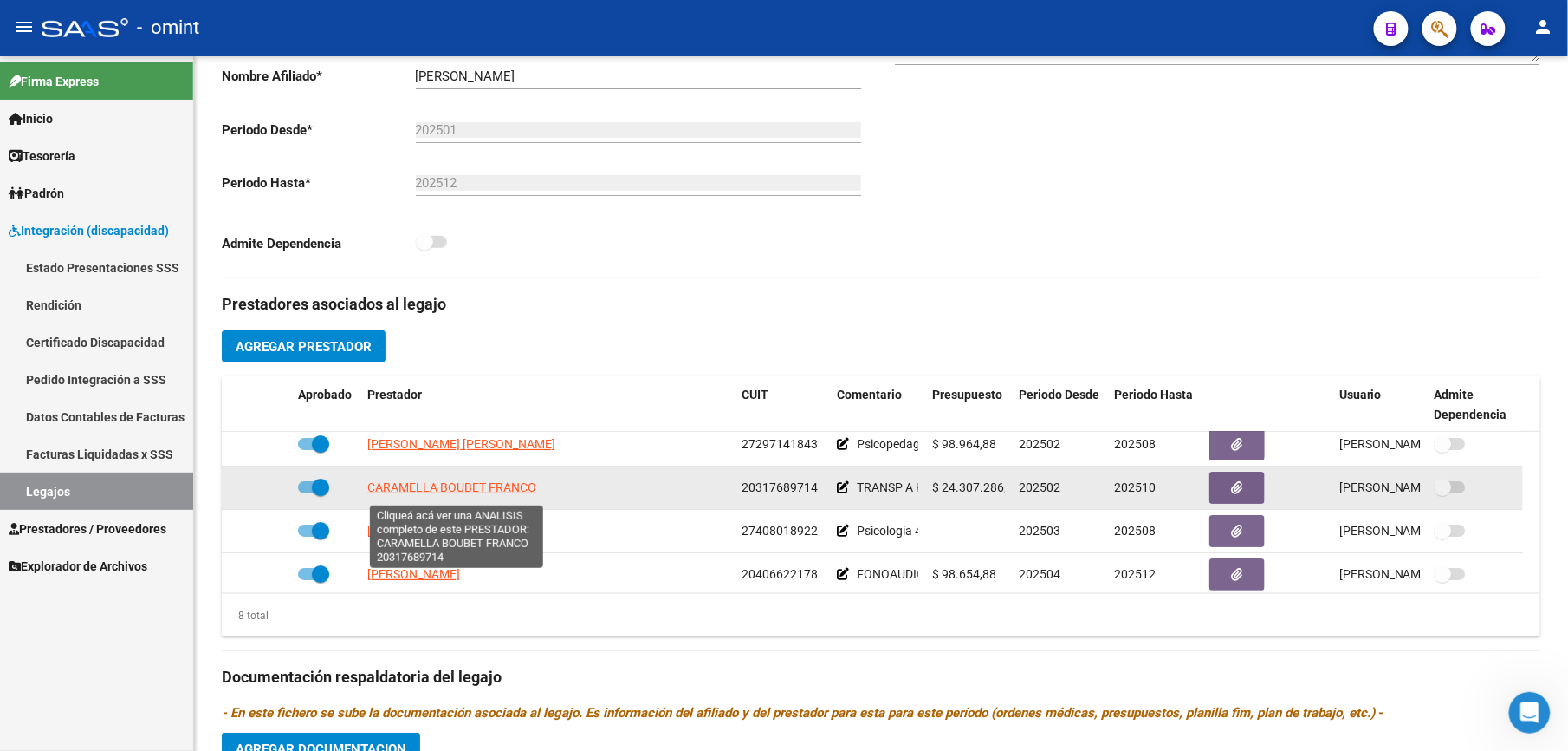
click at [436, 494] on span "CARAMELLA BOUBET FRANCO" at bounding box center [451, 487] width 169 height 14
type textarea "20317689714"
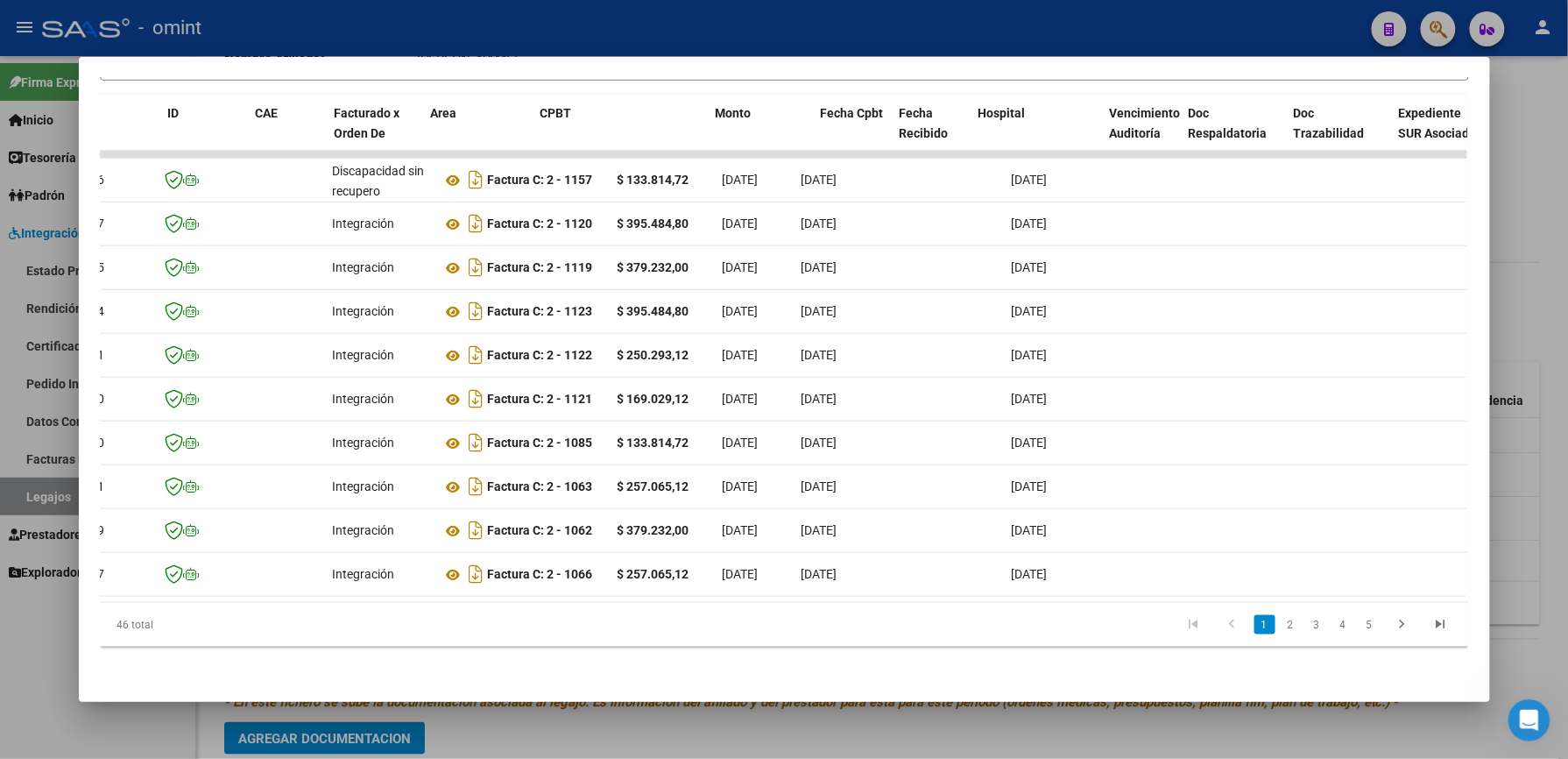
scroll to position [0, 0]
